Goal: Task Accomplishment & Management: Use online tool/utility

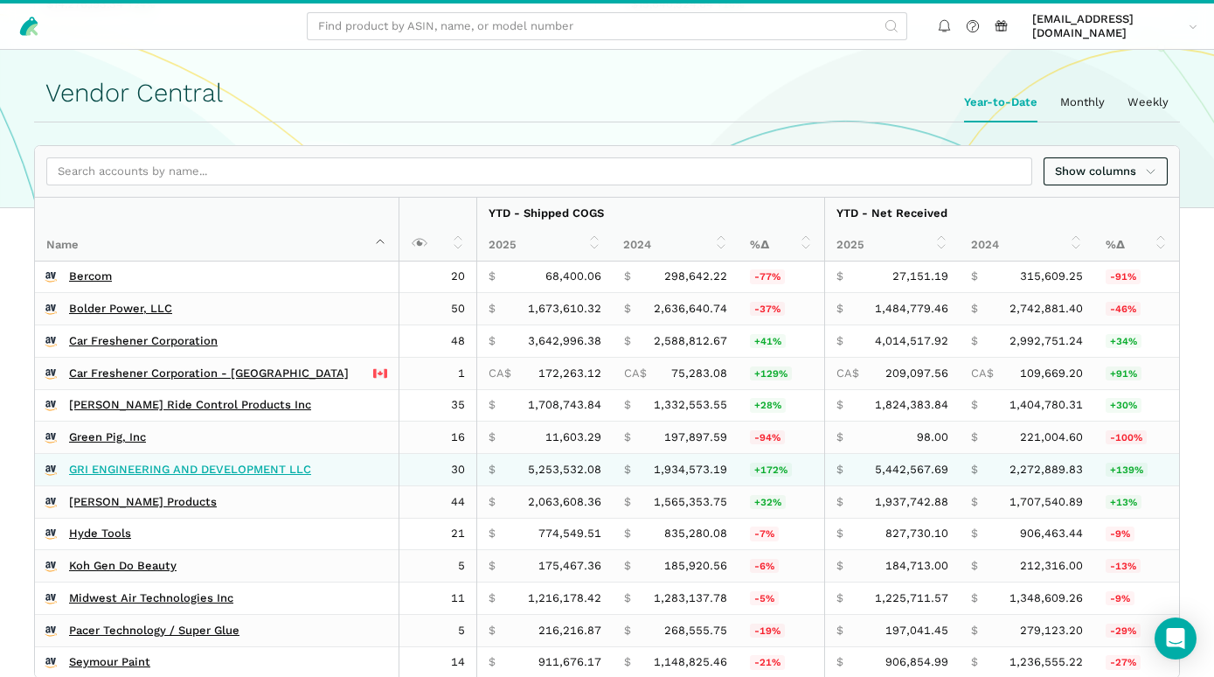
scroll to position [378, 0]
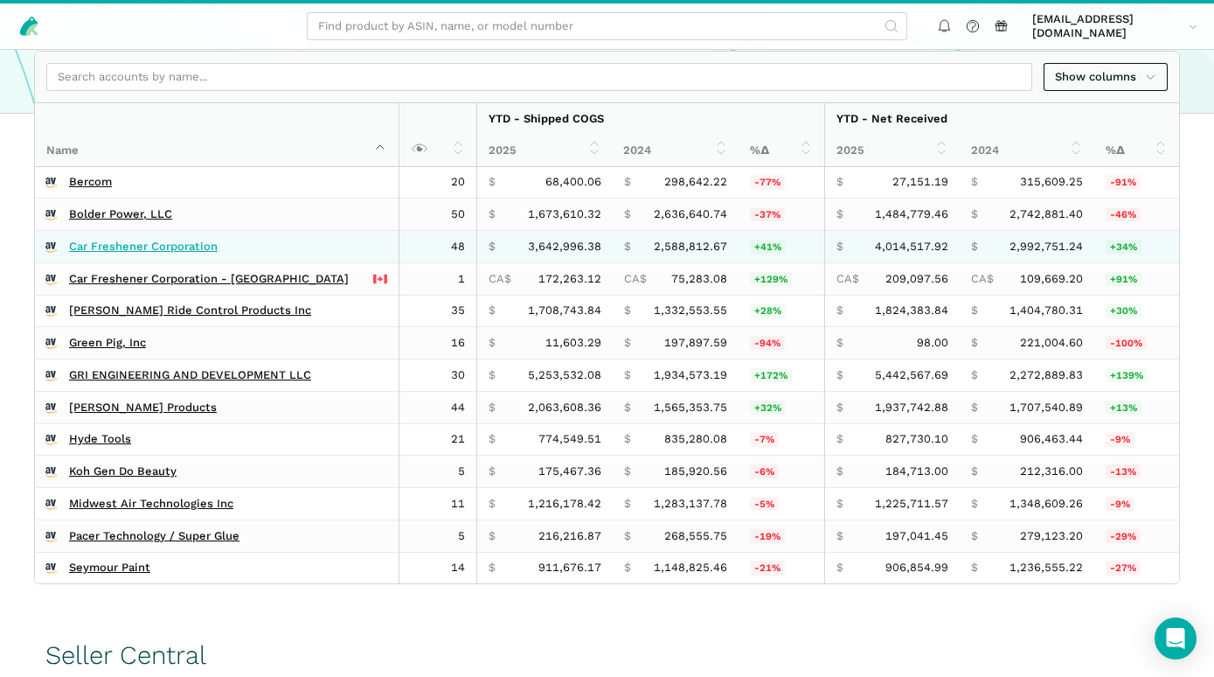
click at [165, 251] on link "Car Freshener Corporation" at bounding box center [143, 247] width 149 height 14
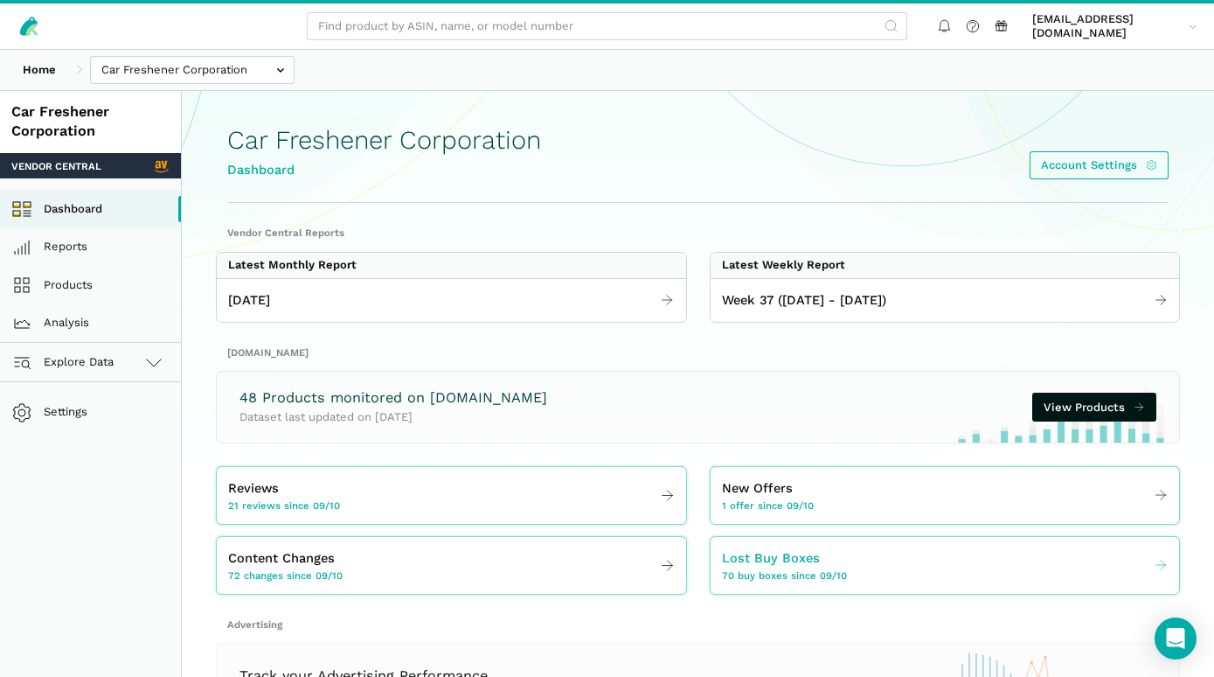
click at [801, 573] on span "70 buy boxes since 09/10" at bounding box center [784, 575] width 125 height 14
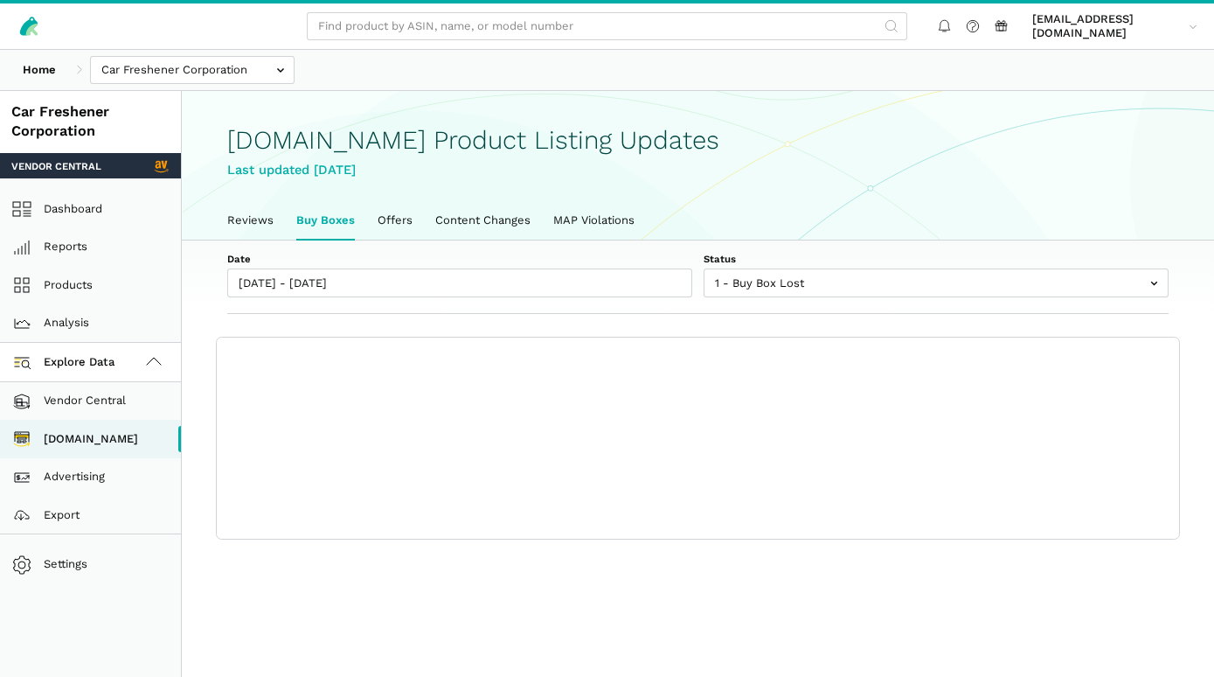
scroll to position [5, 0]
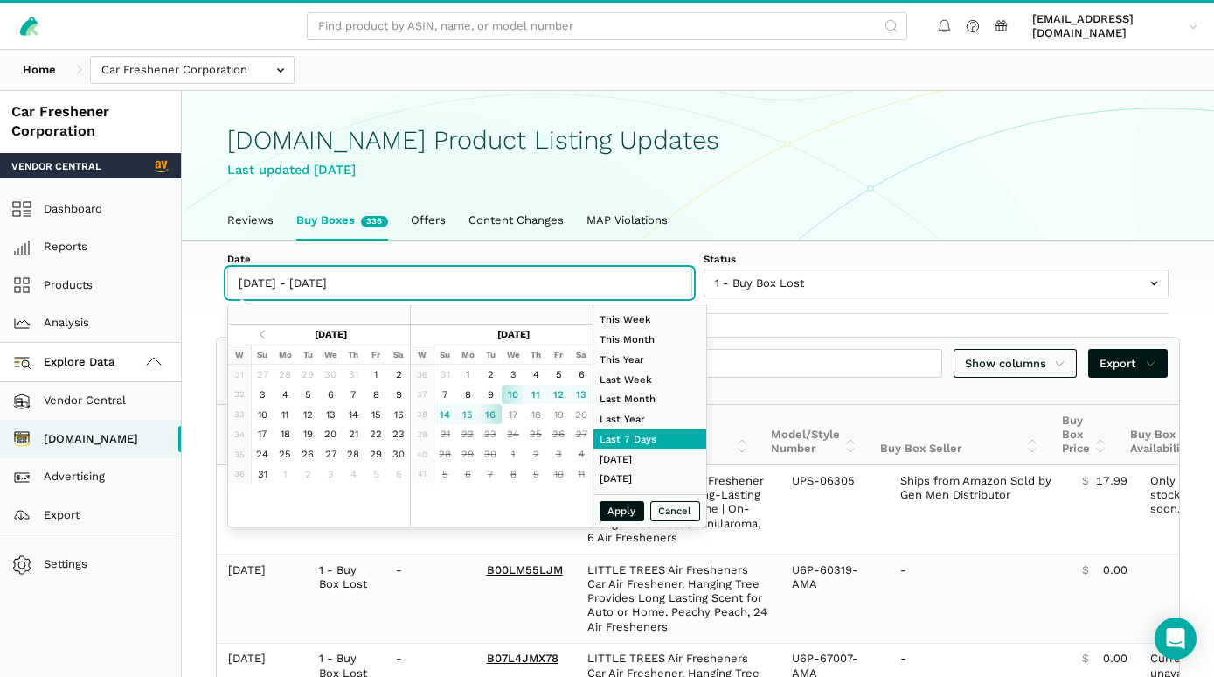
type input "[DATE]"
click at [430, 290] on input "[DATE] - [DATE]" at bounding box center [459, 282] width 465 height 29
type input "[DATE]"
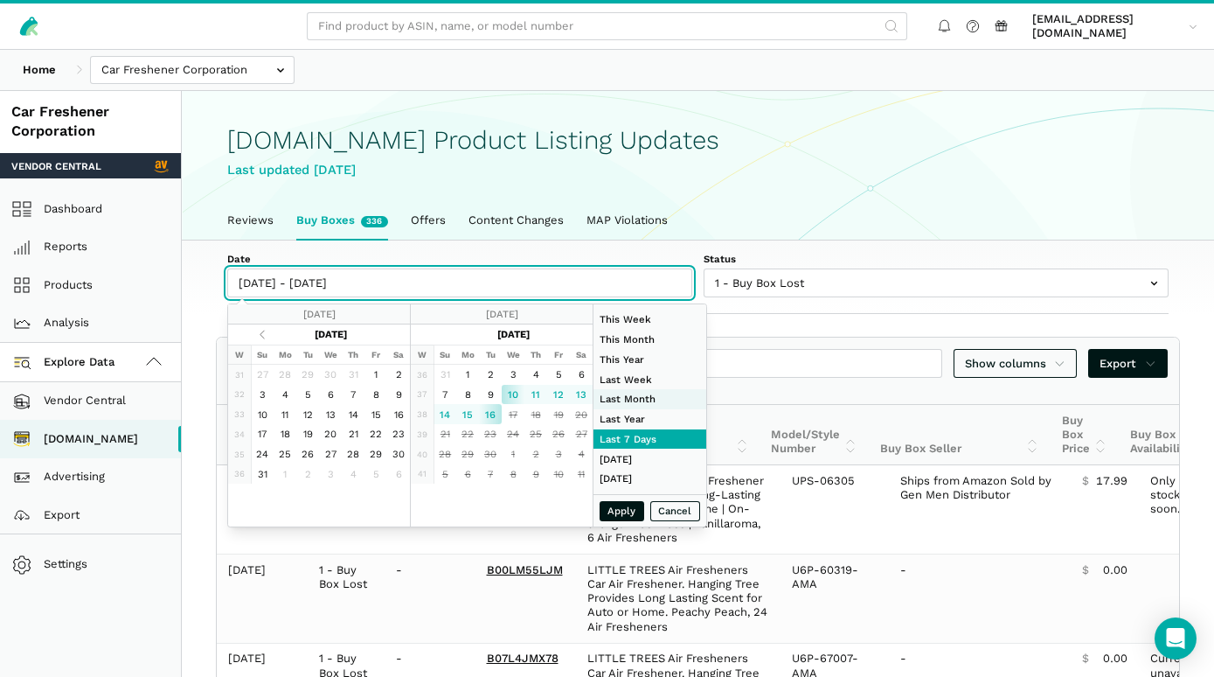
type input "[DATE]"
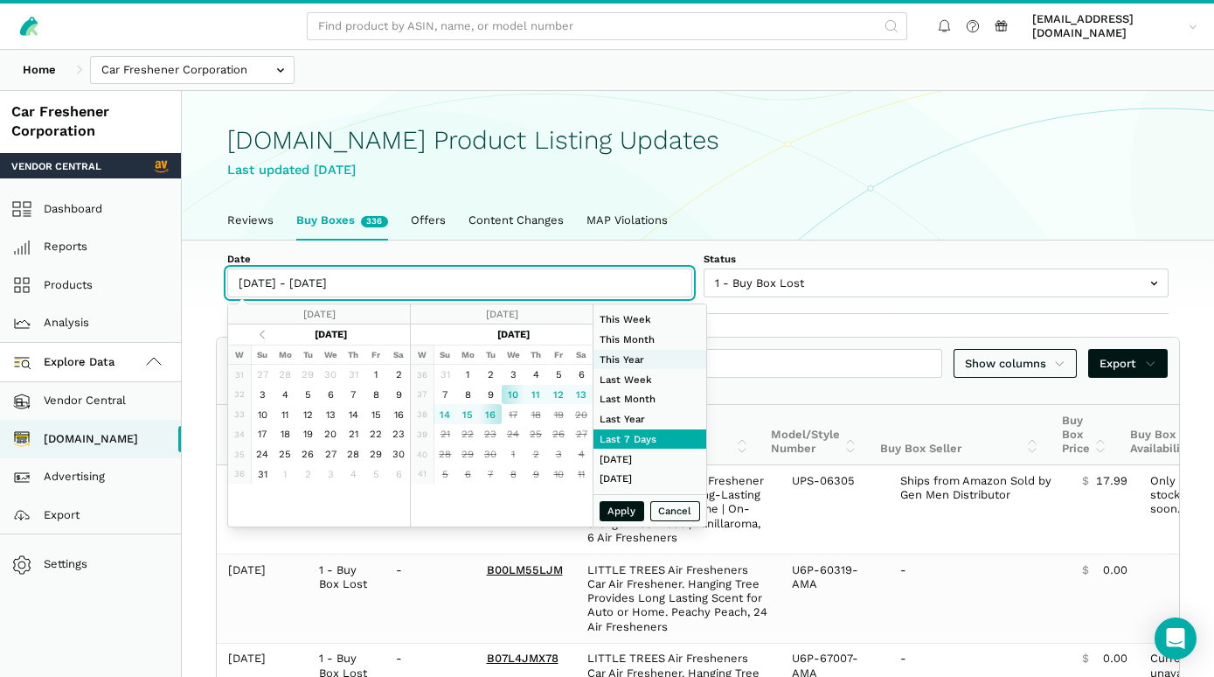
type input "[DATE]"
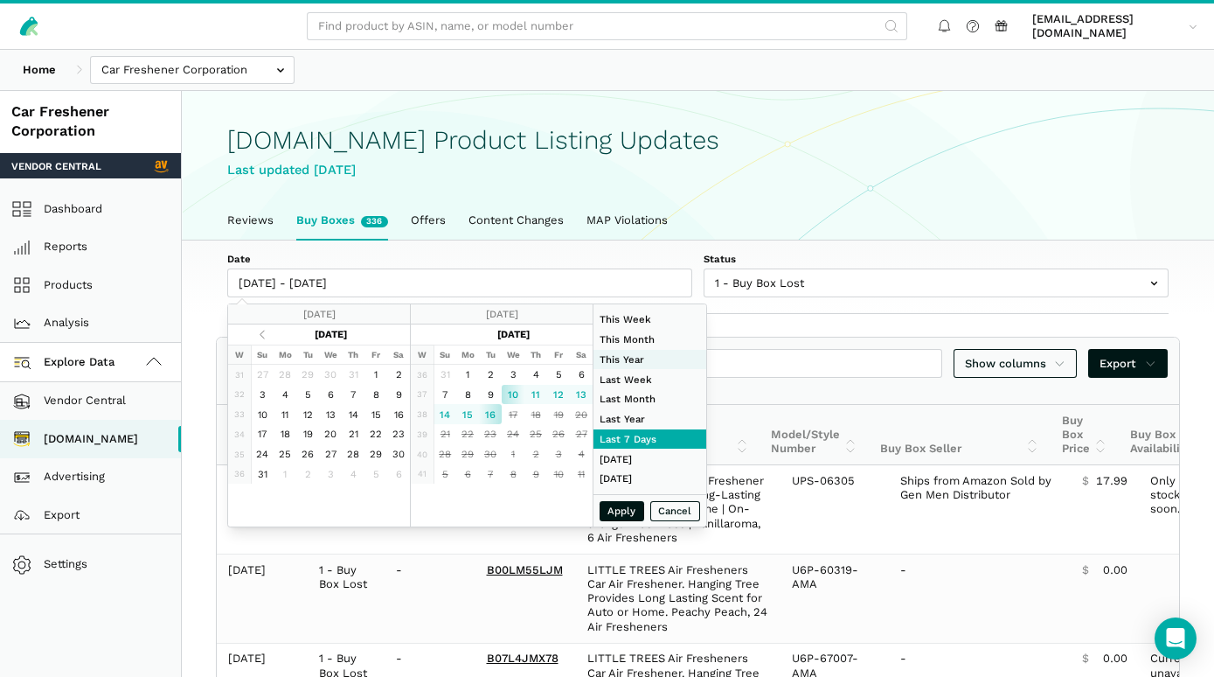
click at [638, 358] on li "This Year" at bounding box center [650, 360] width 113 height 20
type input "[DATE] - [DATE]"
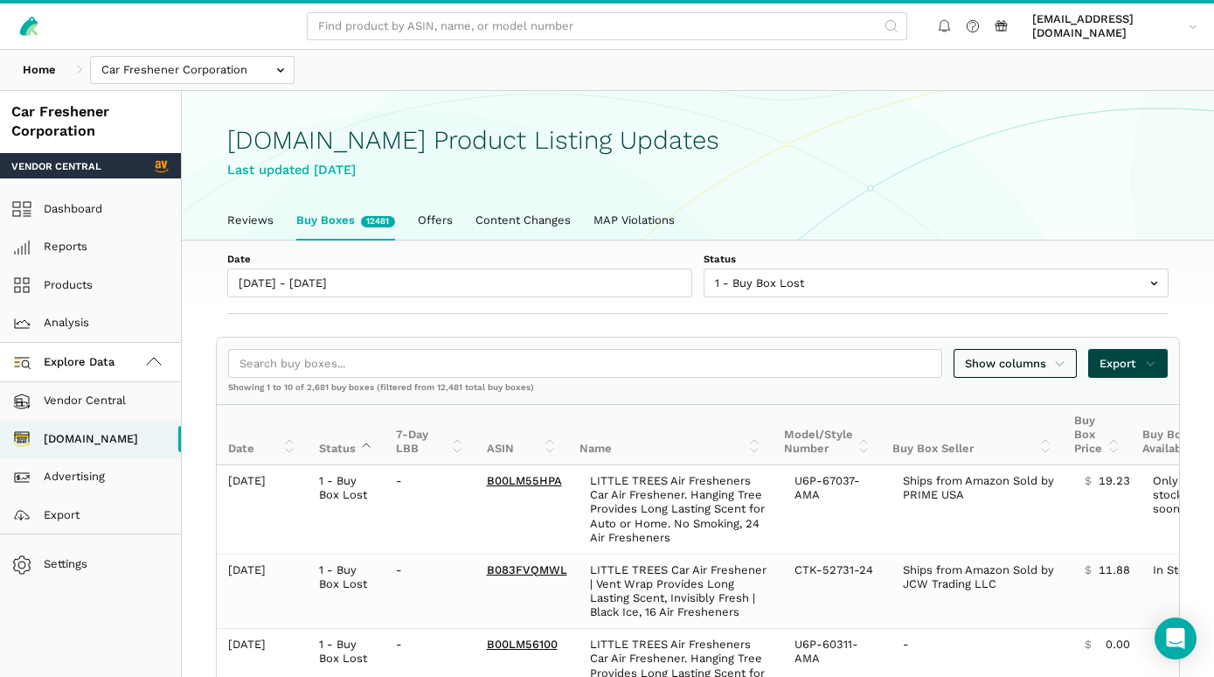
click at [1120, 367] on span "Export" at bounding box center [1128, 363] width 57 height 17
click at [1123, 423] on span "Export as Excel" at bounding box center [1098, 423] width 86 height 17
